Goal: Task Accomplishment & Management: Use online tool/utility

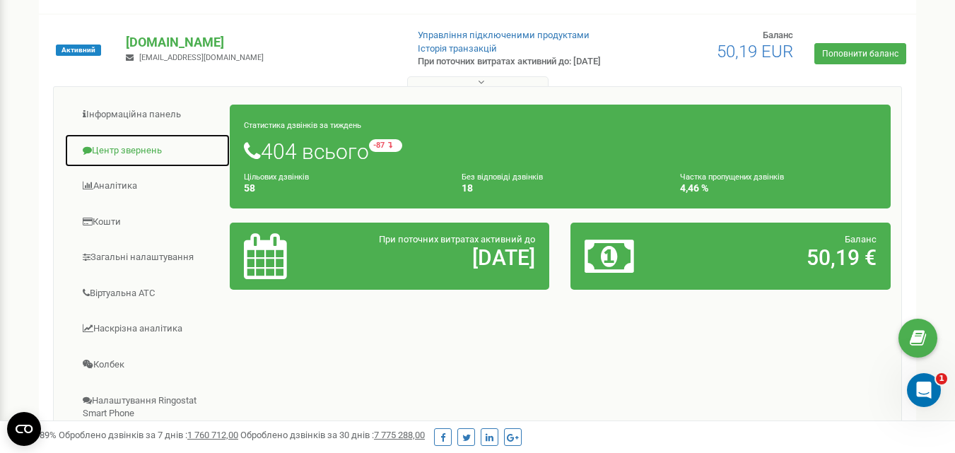
click at [160, 160] on link "Центр звернень" at bounding box center [147, 151] width 166 height 35
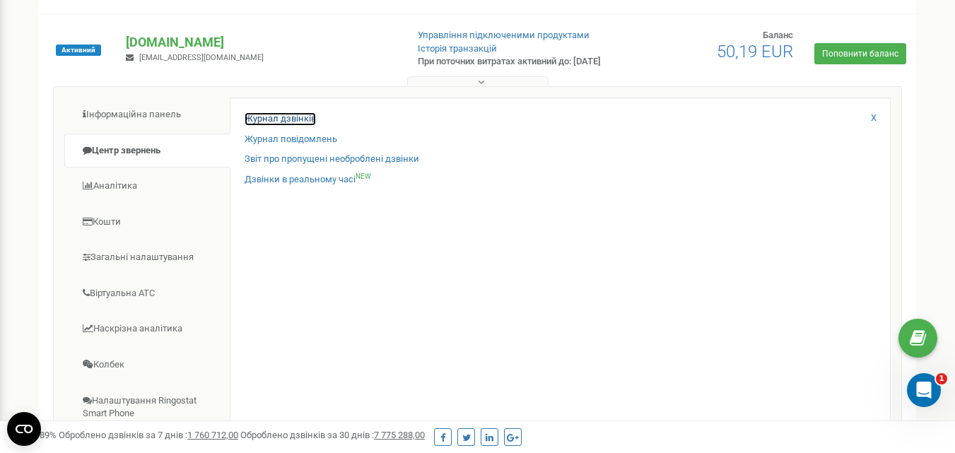
click at [292, 125] on link "Журнал дзвінків" at bounding box center [280, 118] width 71 height 13
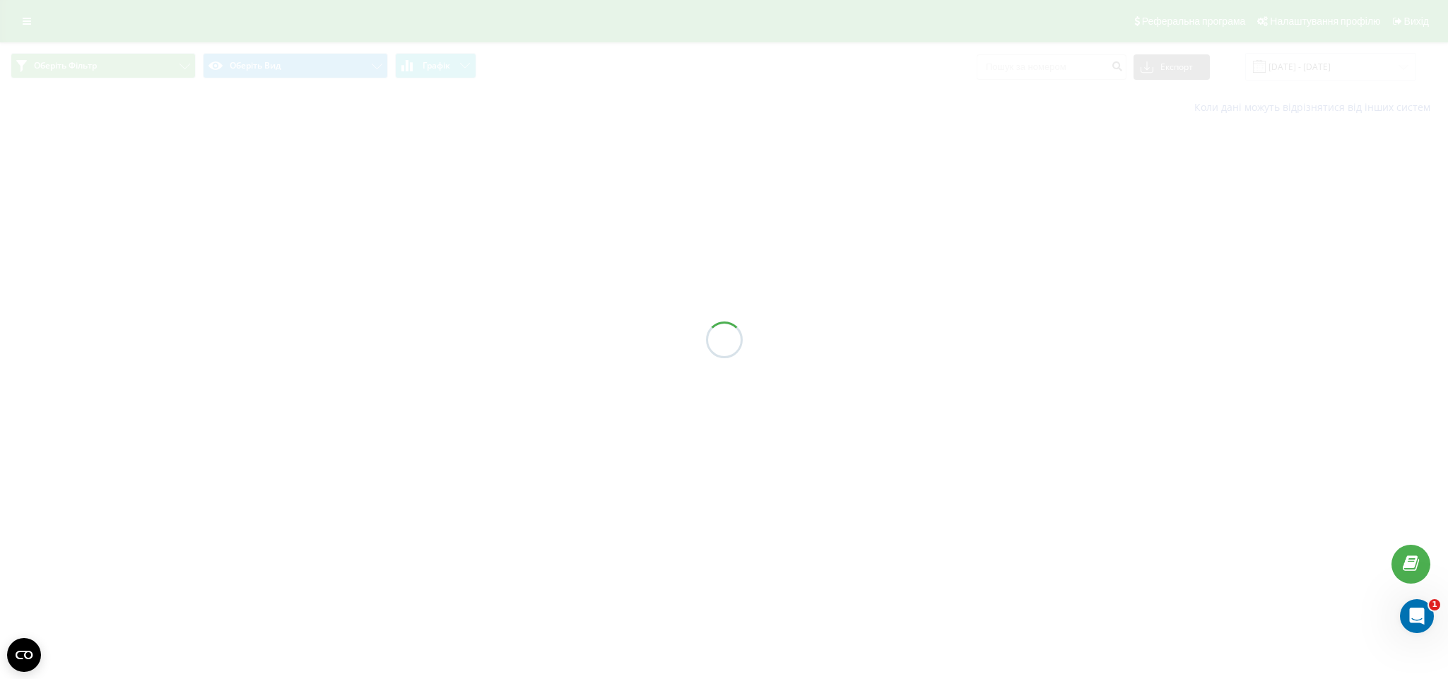
click at [1320, 68] on div at bounding box center [724, 339] width 1448 height 679
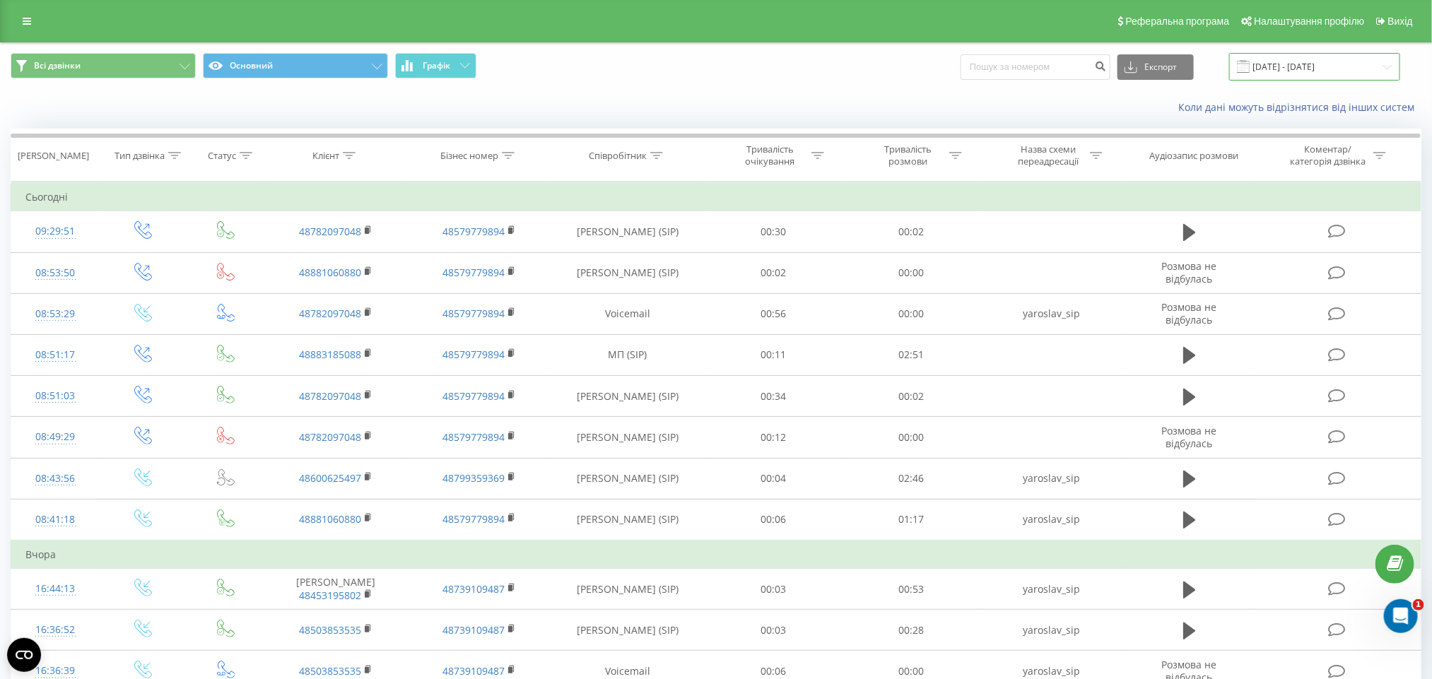
click at [1320, 68] on input "22.07.2025 - 22.08.2025" at bounding box center [1314, 67] width 171 height 28
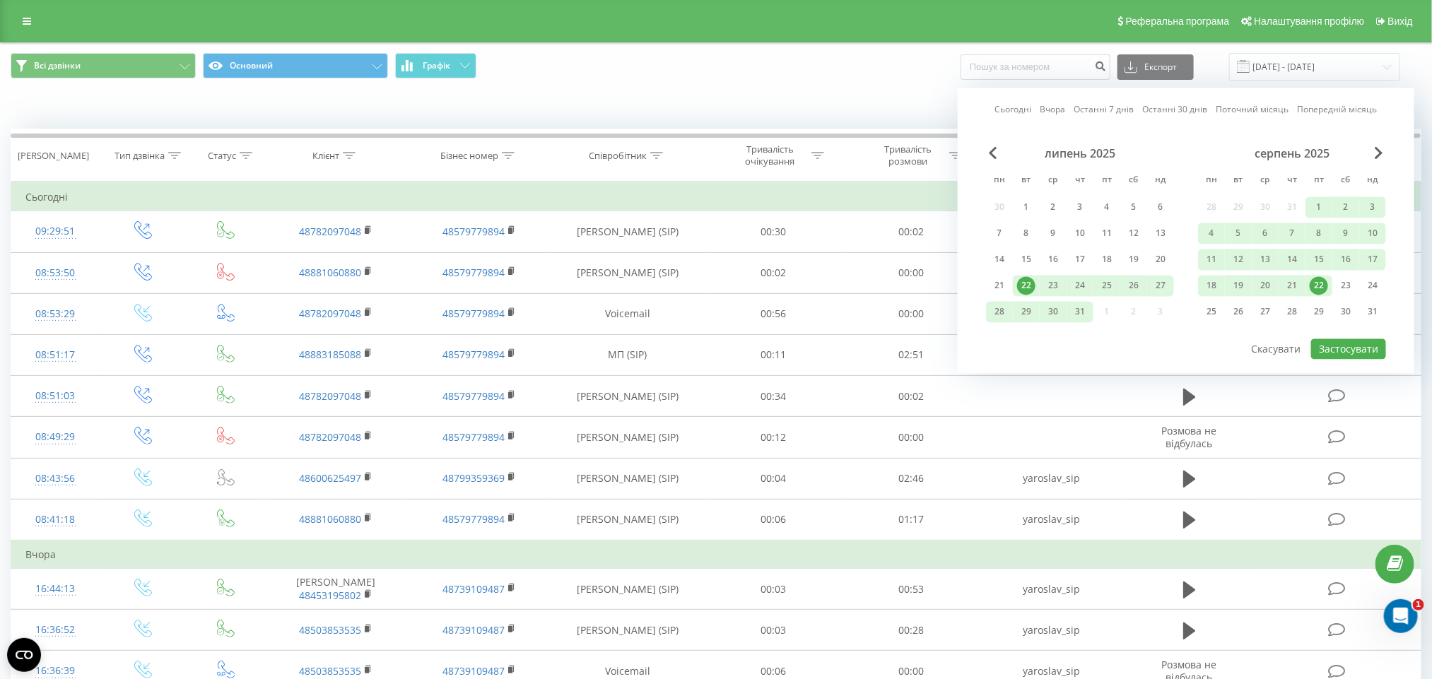
click at [1320, 278] on div "22" at bounding box center [1319, 286] width 18 height 18
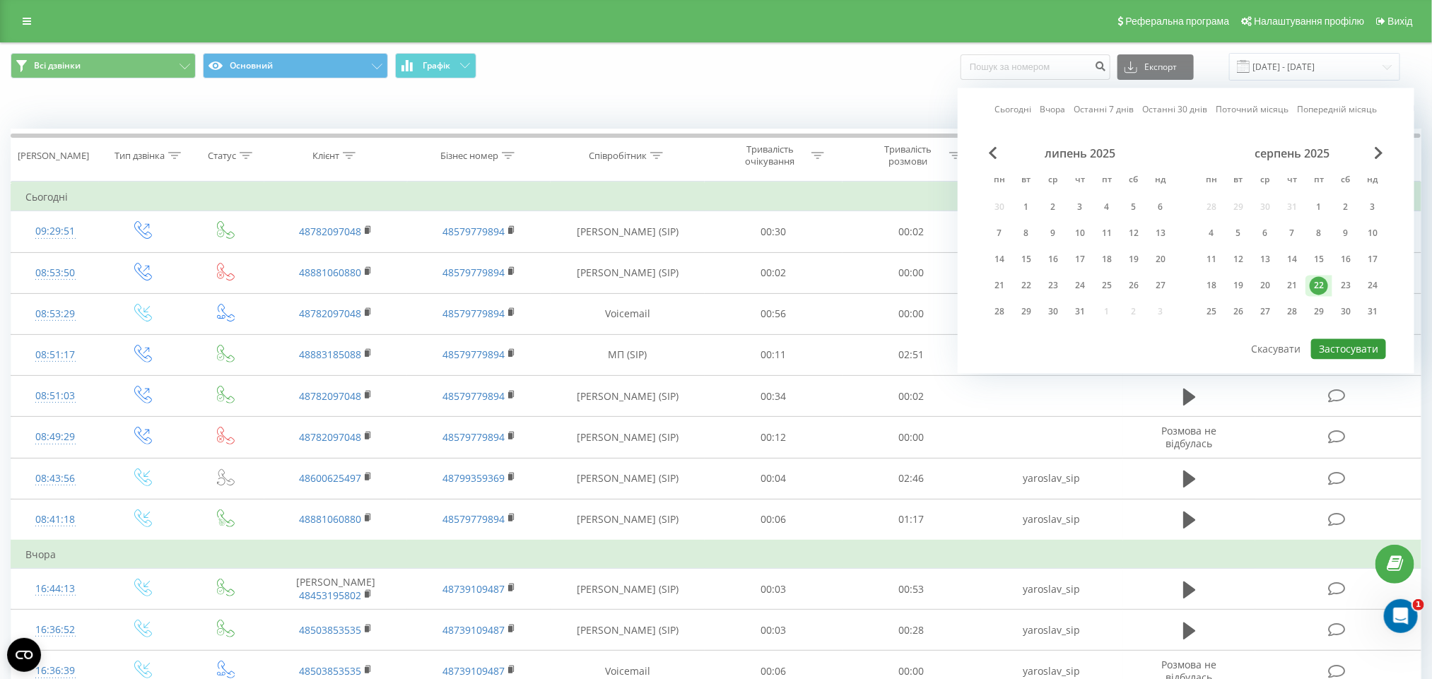
click at [1330, 344] on button "Застосувати" at bounding box center [1348, 349] width 75 height 20
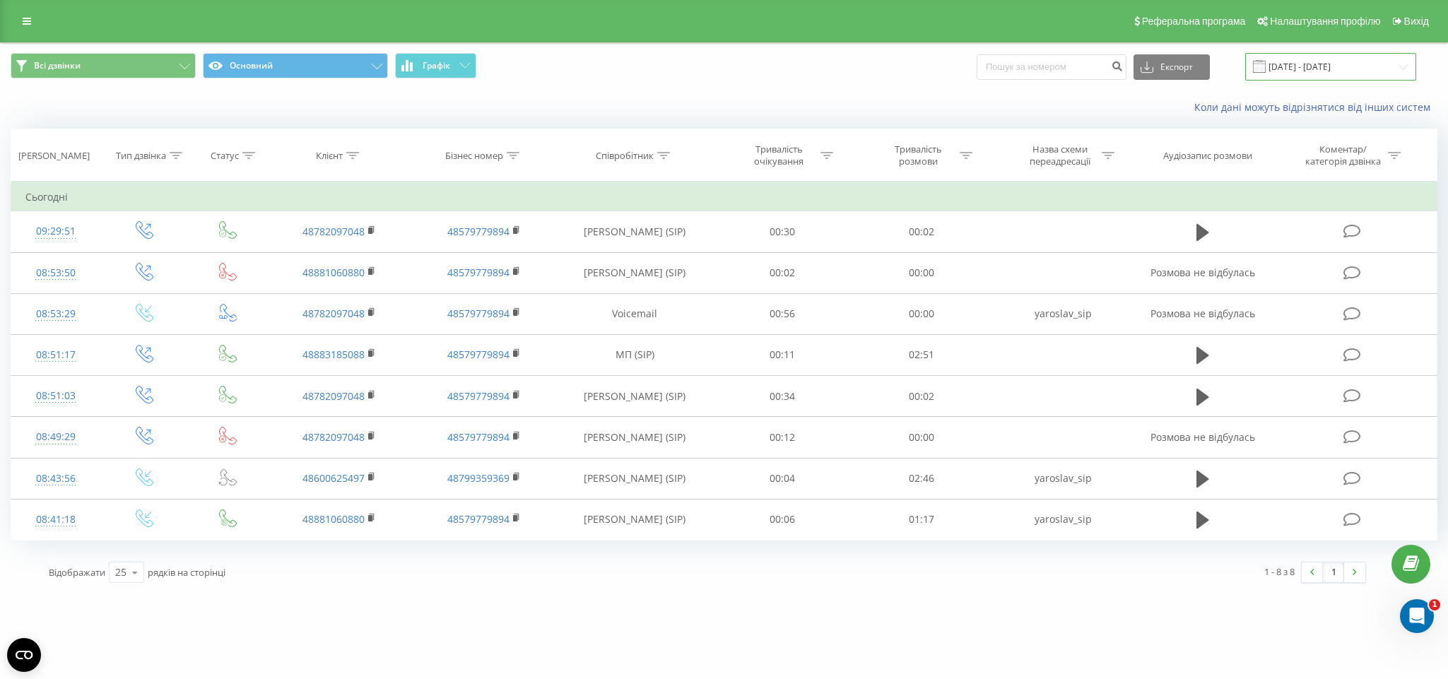
drag, startPoint x: 1390, startPoint y: 72, endPoint x: 1364, endPoint y: 76, distance: 25.8
click at [1390, 71] on input "22.08.2025 - 22.08.2025" at bounding box center [1331, 67] width 171 height 28
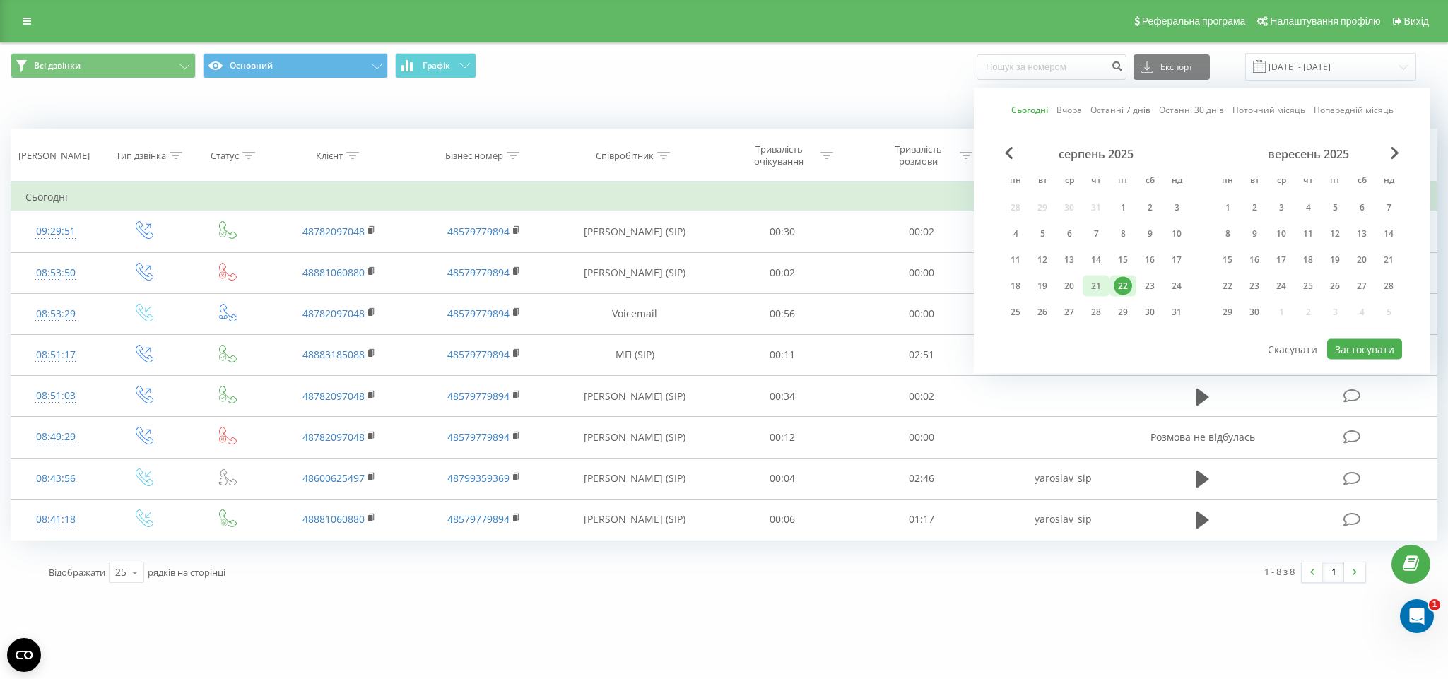
click at [1099, 280] on div "21" at bounding box center [1096, 286] width 18 height 18
click at [1357, 344] on button "Застосувати" at bounding box center [1365, 349] width 75 height 20
type input "21.08.2025 - 21.08.2025"
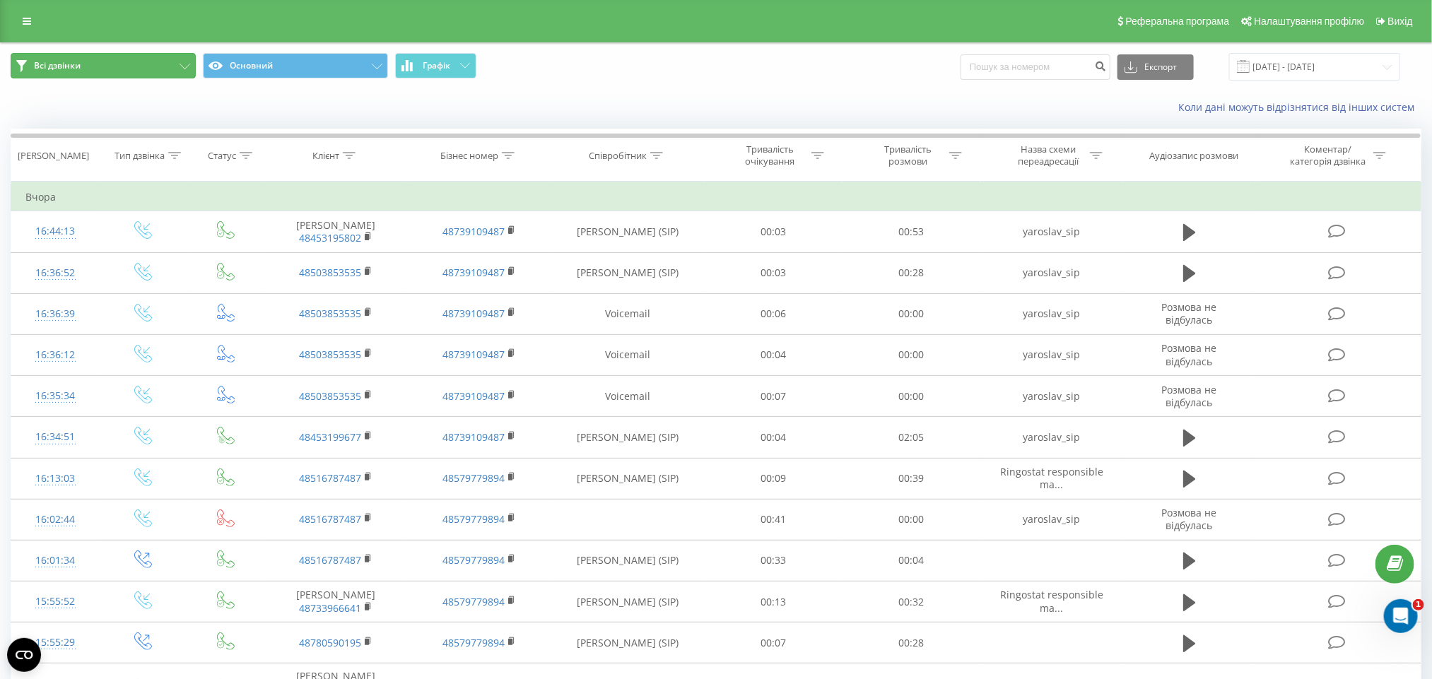
click at [117, 69] on button "Всі дзвінки" at bounding box center [103, 65] width 185 height 25
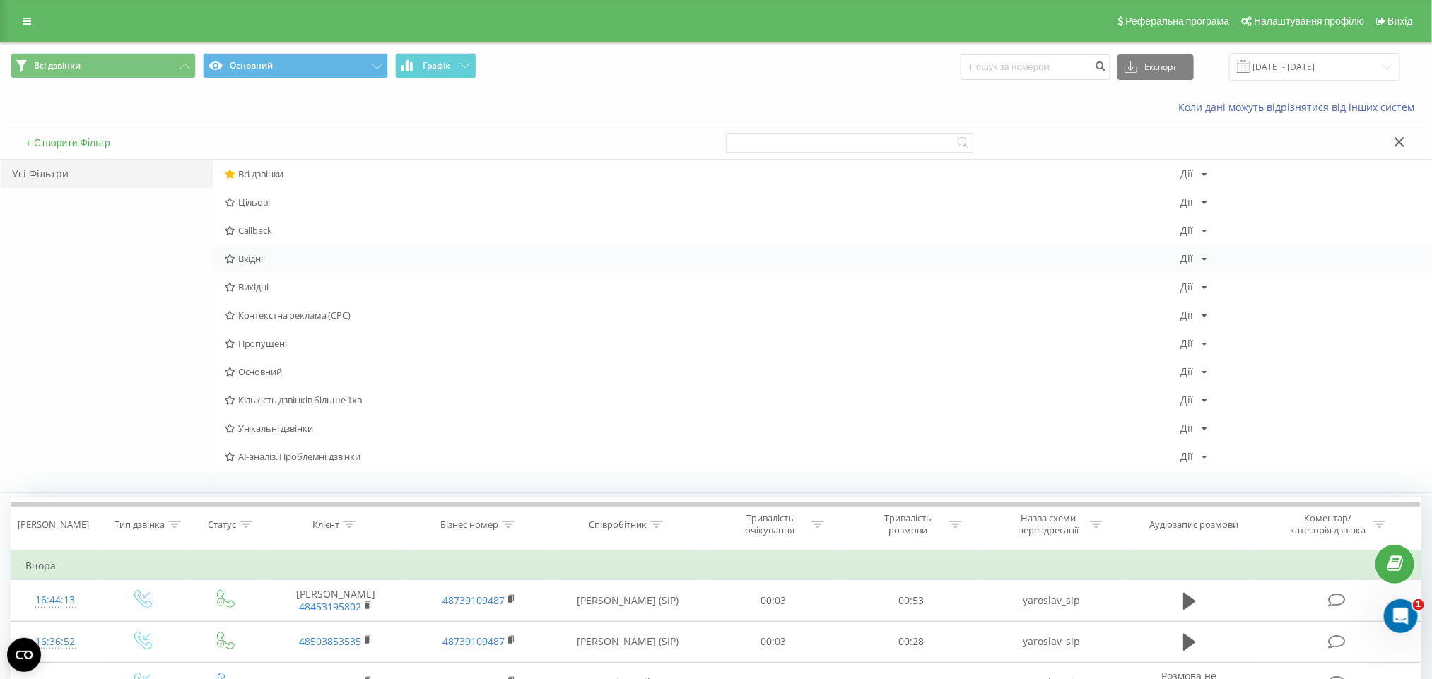
click at [270, 257] on span "Вхідні" at bounding box center [703, 259] width 956 height 10
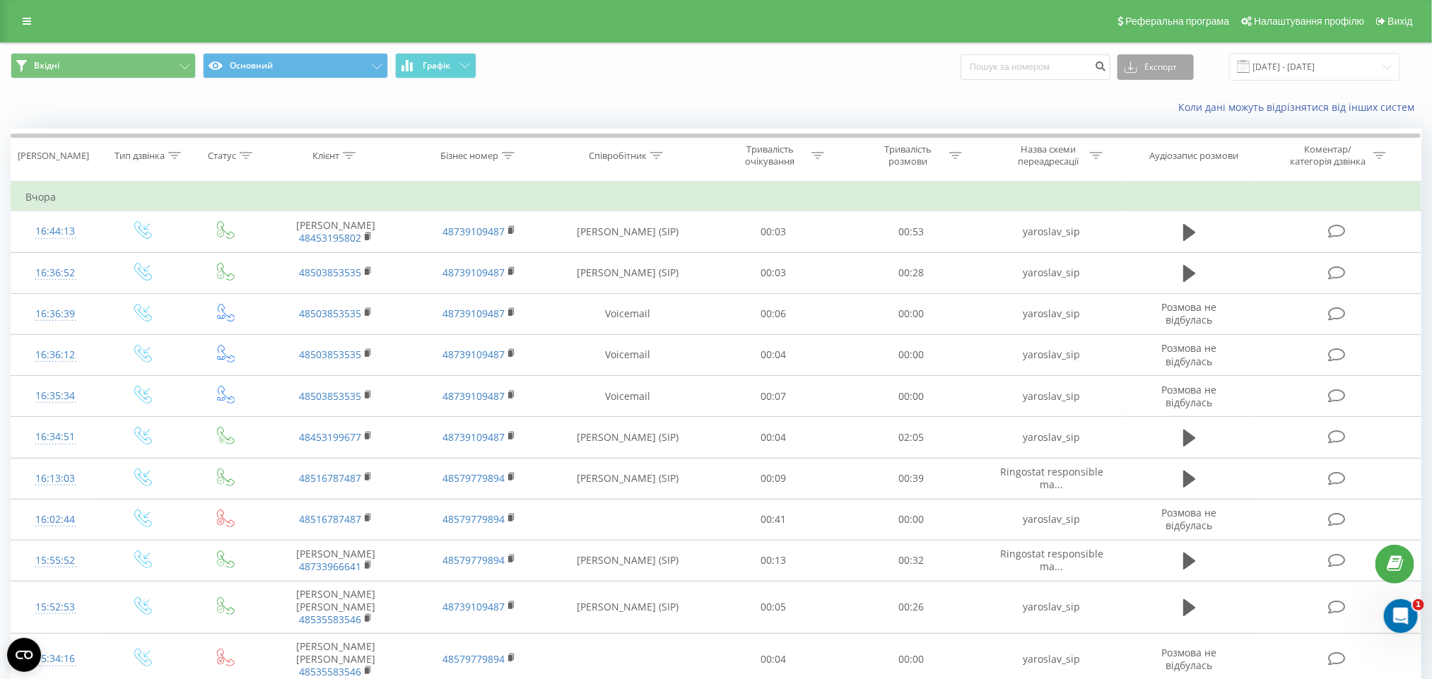
click at [1173, 66] on button "Експорт" at bounding box center [1156, 66] width 76 height 25
click at [1171, 115] on div ".xls" at bounding box center [1155, 118] width 75 height 25
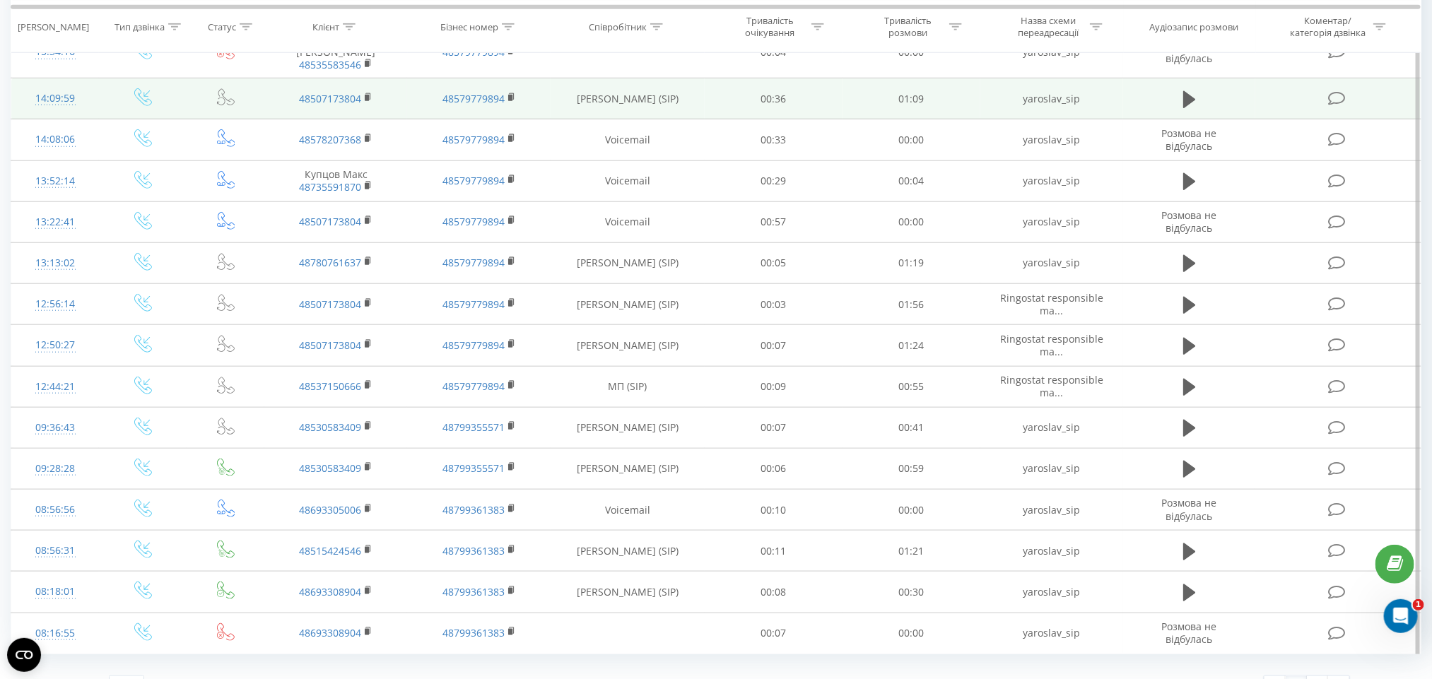
scroll to position [645, 0]
